Goal: Information Seeking & Learning: Learn about a topic

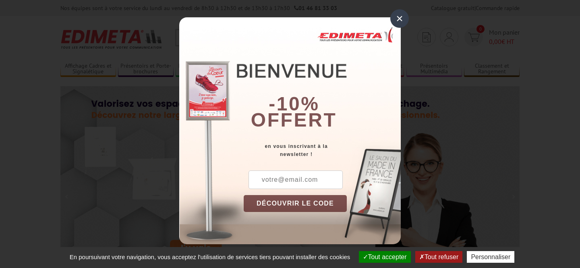
click at [401, 17] on div "×" at bounding box center [399, 18] width 19 height 19
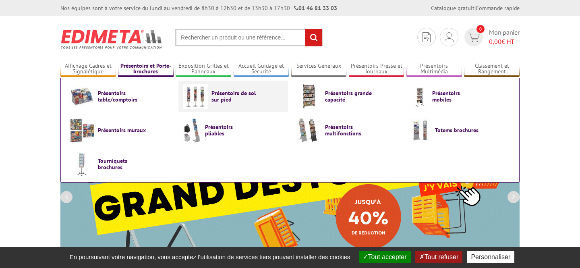
click at [224, 100] on span "Présentoirs de sol sur pied" at bounding box center [235, 96] width 48 height 13
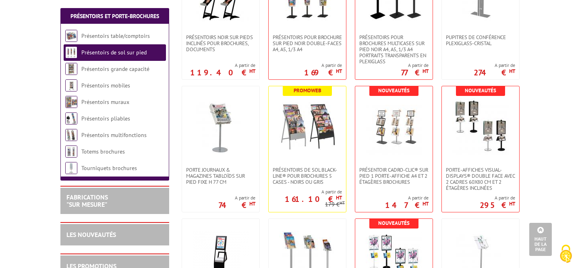
scroll to position [189, 0]
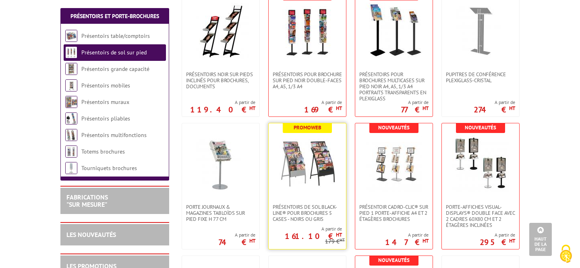
click at [330, 176] on img at bounding box center [307, 163] width 56 height 56
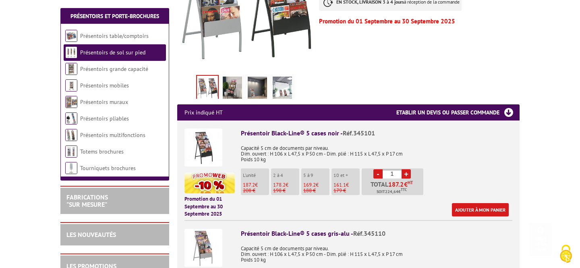
scroll to position [238, 0]
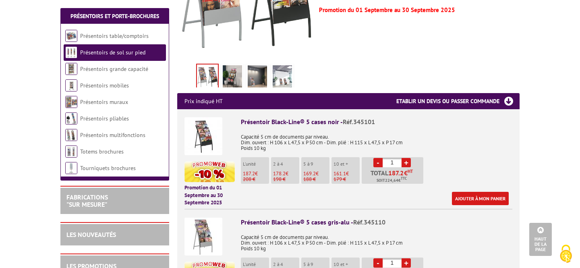
click at [209, 128] on img at bounding box center [203, 136] width 38 height 38
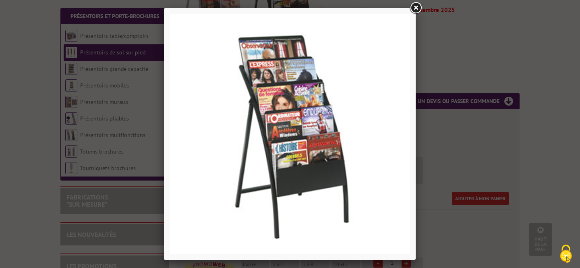
click at [420, 8] on link at bounding box center [415, 8] width 15 height 15
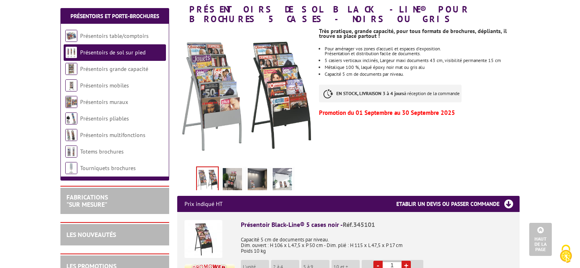
scroll to position [0, 0]
